Goal: Information Seeking & Learning: Check status

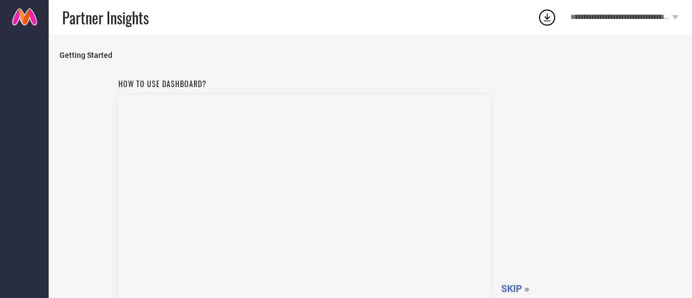
scroll to position [2, 0]
click at [511, 286] on span "SKIP »" at bounding box center [515, 285] width 28 height 11
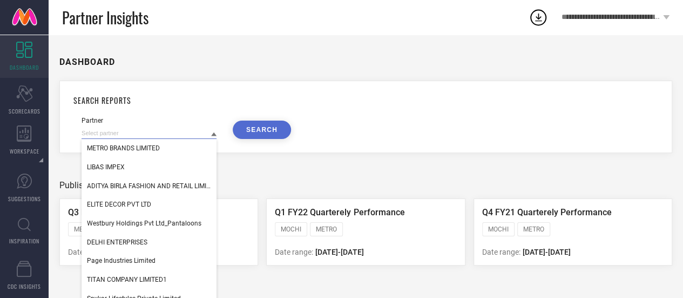
click at [183, 132] on input at bounding box center [149, 133] width 135 height 11
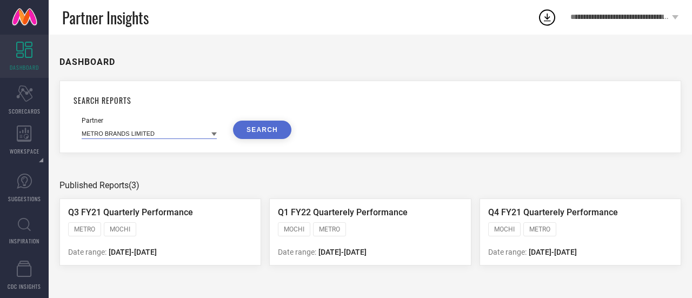
click at [183, 132] on input at bounding box center [149, 133] width 135 height 11
type input "c"
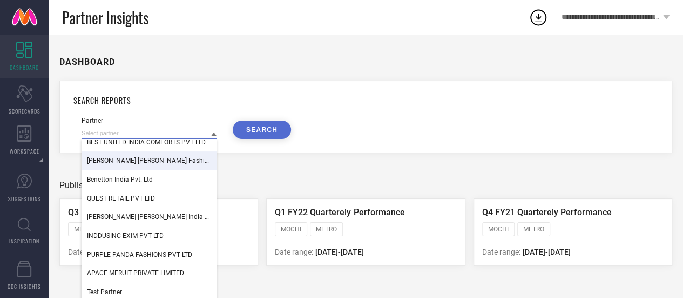
scroll to position [4, 0]
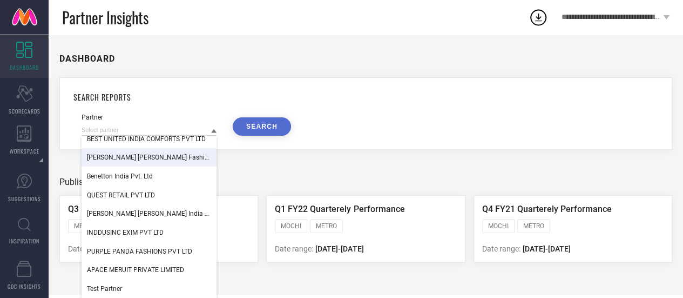
click at [285, 146] on div "SEARCH REPORTS Partner Shiva International Apparels ARVIND FASHIONS LTD- ARROW …" at bounding box center [365, 113] width 613 height 72
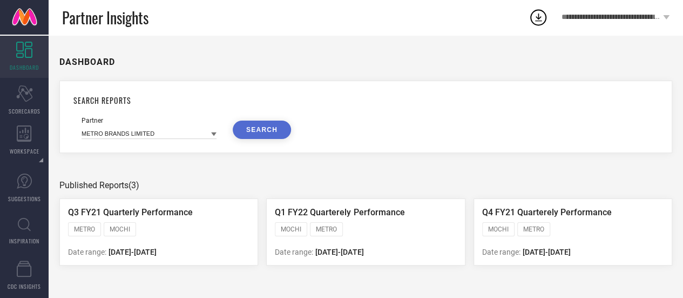
scroll to position [0, 0]
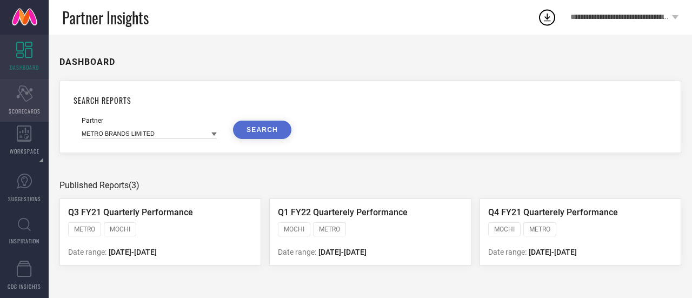
click at [25, 99] on icon "Scorecard" at bounding box center [24, 93] width 17 height 16
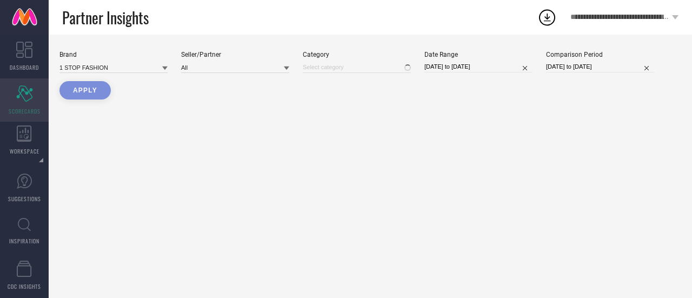
type input "All"
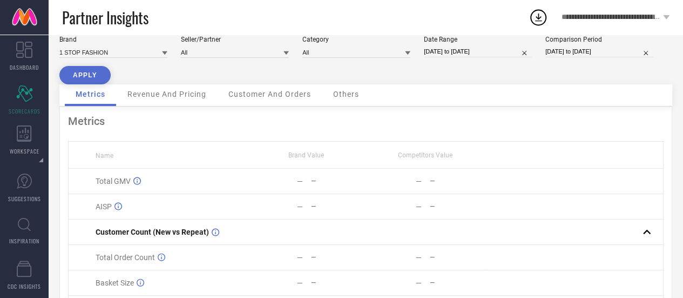
scroll to position [14, 0]
click at [170, 97] on span "Revenue And Pricing" at bounding box center [167, 95] width 79 height 9
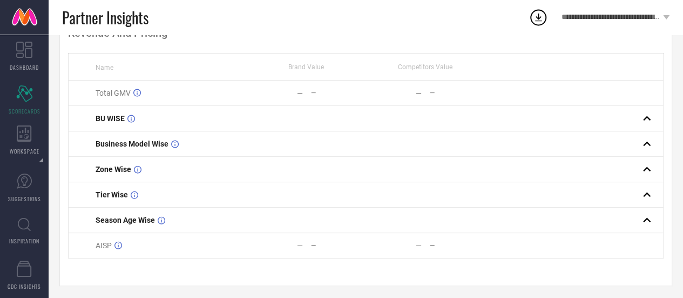
scroll to position [109, 0]
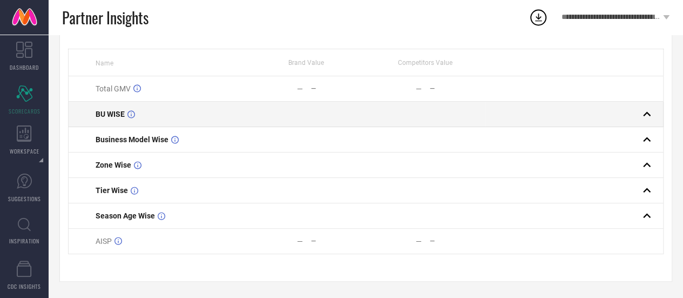
click at [336, 116] on td at bounding box center [306, 114] width 119 height 25
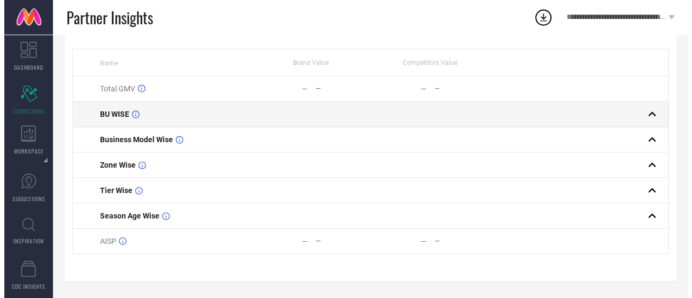
scroll to position [0, 0]
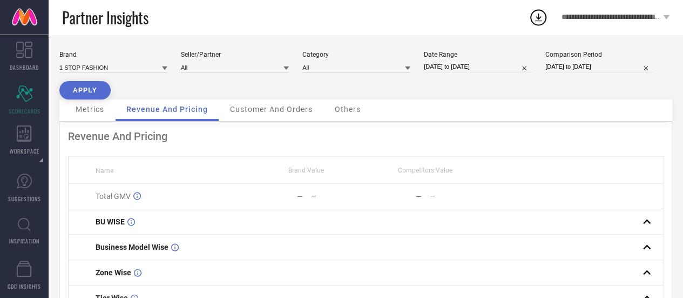
click at [286, 113] on span "Customer And Orders" at bounding box center [271, 109] width 83 height 9
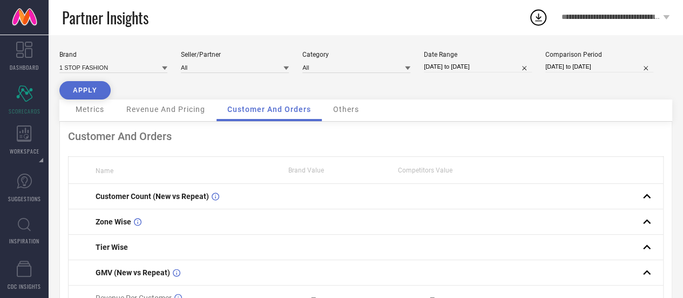
click at [352, 113] on span "Others" at bounding box center [346, 109] width 26 height 9
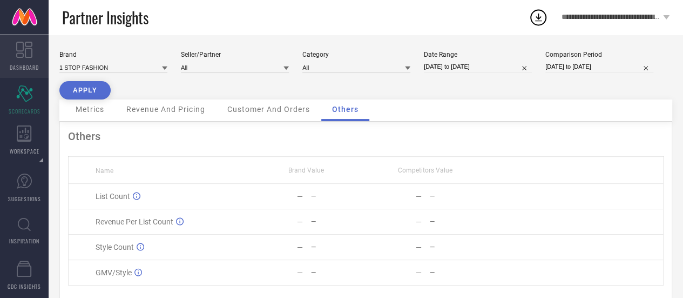
click at [30, 76] on link "DASHBOARD" at bounding box center [24, 56] width 49 height 43
